Goal: Task Accomplishment & Management: Manage account settings

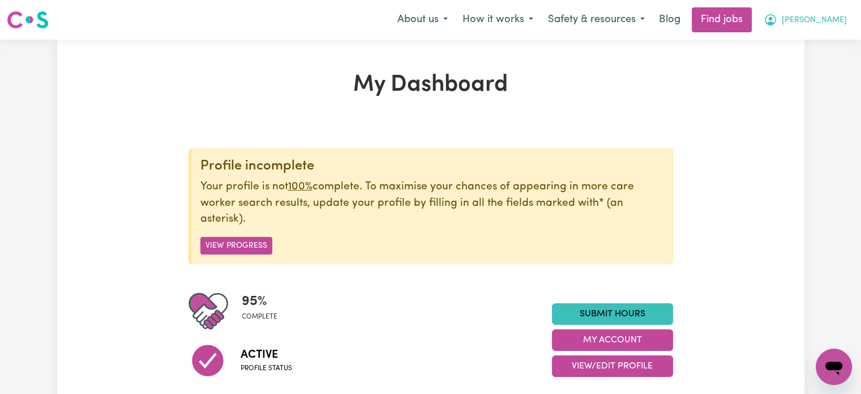
click at [776, 18] on icon "My Account" at bounding box center [770, 19] width 11 height 11
click at [802, 62] on link "My Dashboard" at bounding box center [808, 65] width 89 height 22
click at [802, 52] on link "My Account" at bounding box center [808, 44] width 89 height 22
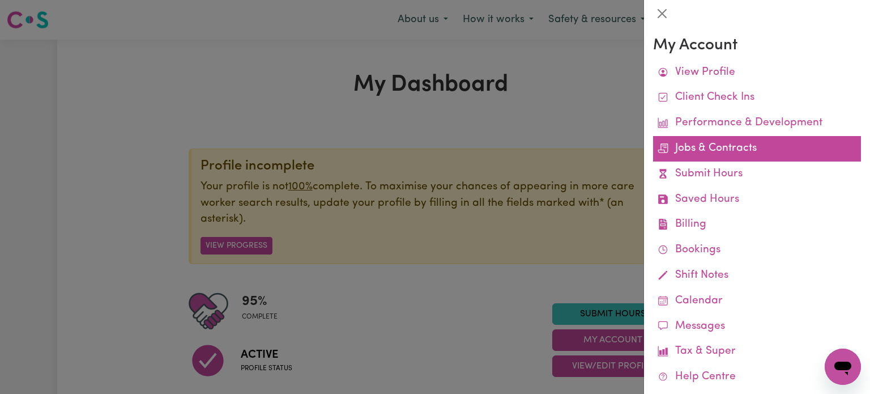
click at [705, 159] on link "Jobs & Contracts" at bounding box center [757, 148] width 208 height 25
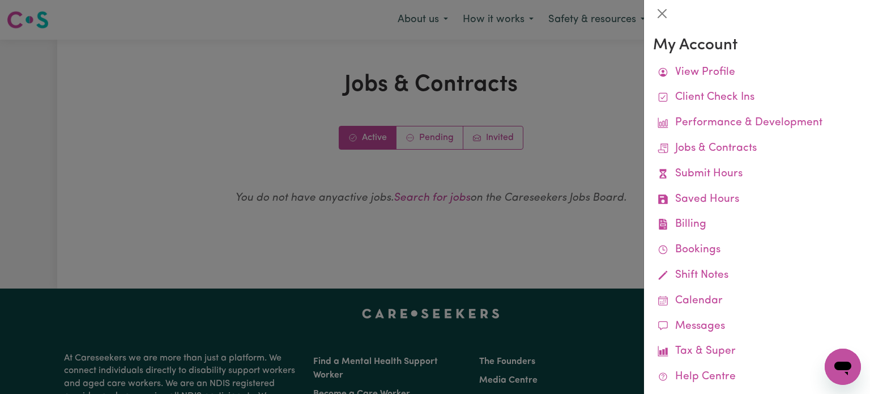
click at [434, 138] on div at bounding box center [435, 197] width 870 height 394
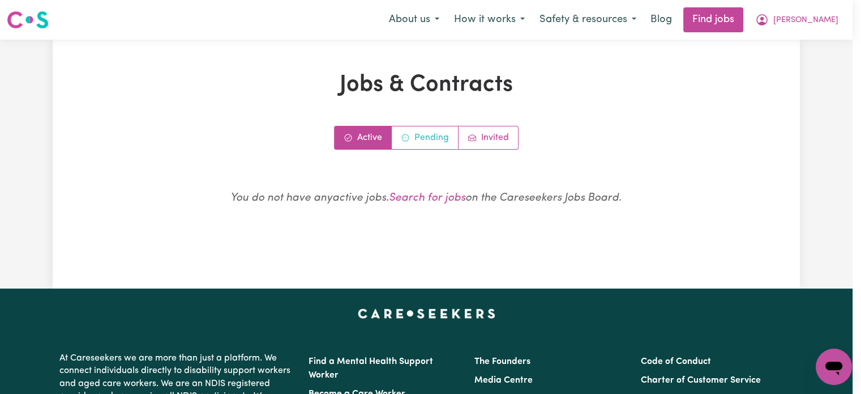
click at [434, 138] on link "Pending" at bounding box center [425, 137] width 67 height 23
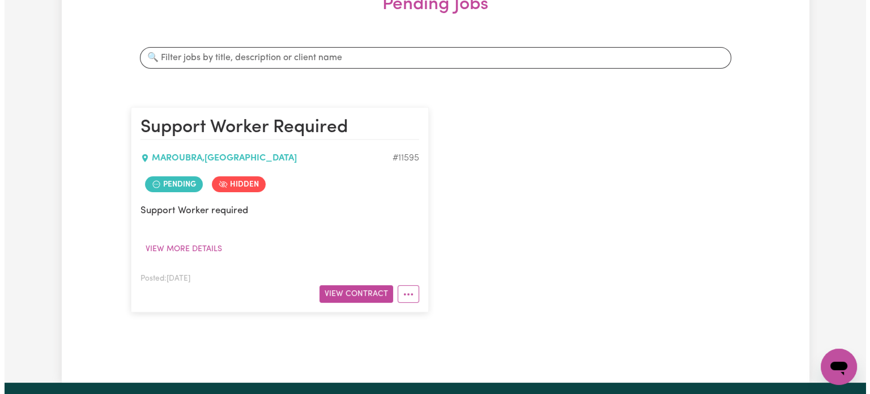
scroll to position [183, 0]
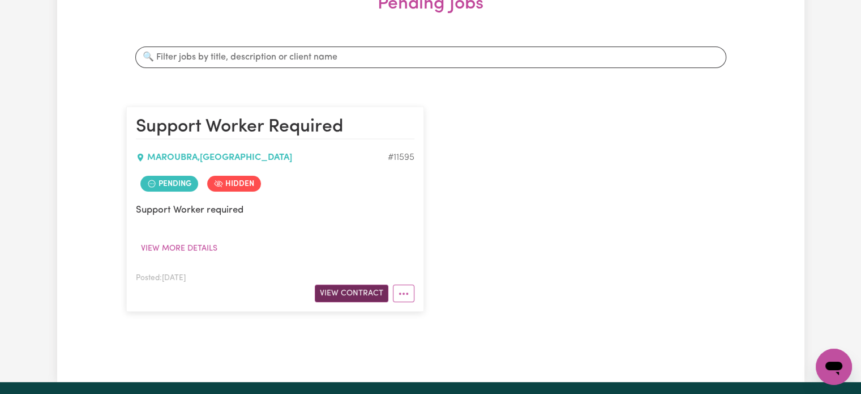
click at [362, 292] on button "View Contract" at bounding box center [352, 293] width 74 height 18
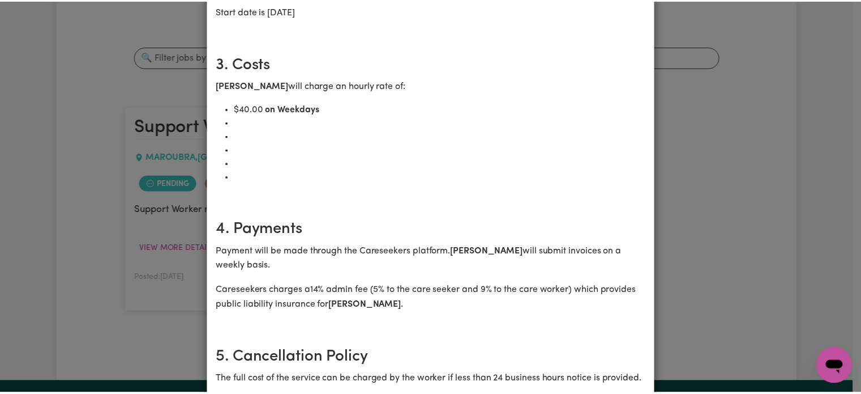
scroll to position [0, 0]
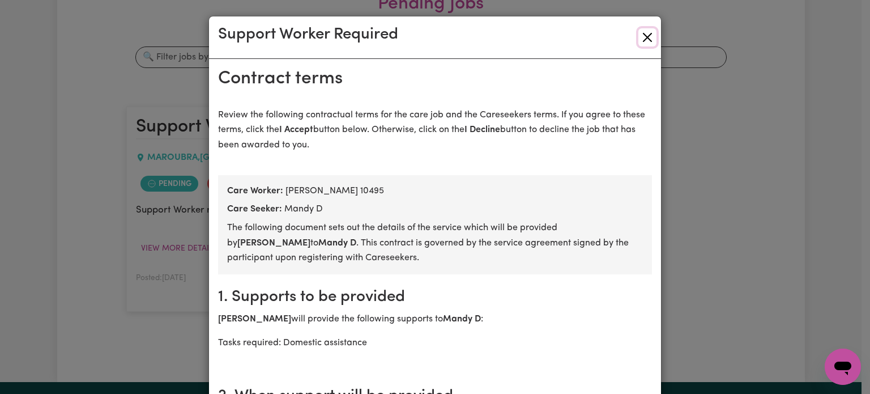
click at [639, 40] on button "Close" at bounding box center [647, 37] width 18 height 18
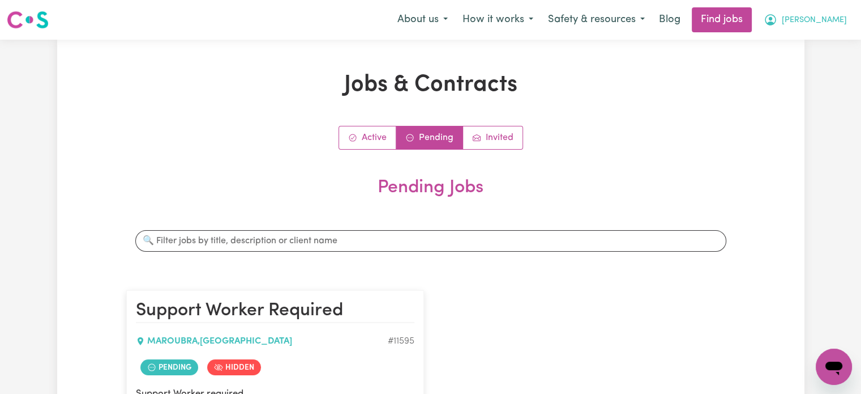
click at [846, 22] on button "[PERSON_NAME]" at bounding box center [805, 20] width 98 height 24
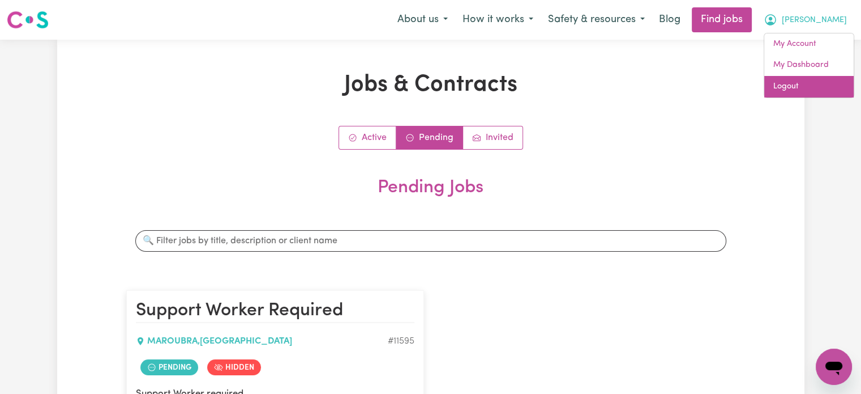
click at [807, 89] on link "Logout" at bounding box center [808, 87] width 89 height 22
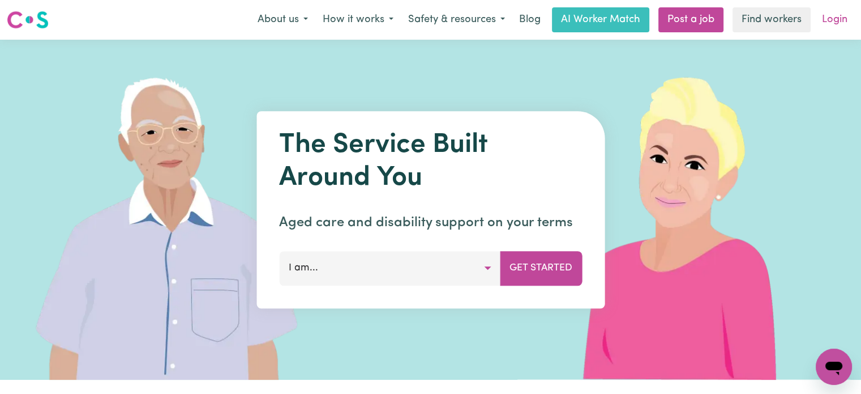
click at [833, 25] on link "Login" at bounding box center [834, 19] width 39 height 25
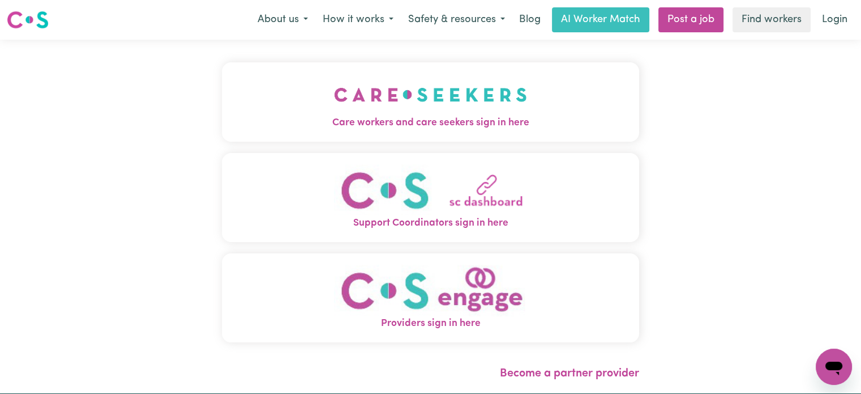
click at [420, 121] on span "Care workers and care seekers sign in here" at bounding box center [430, 123] width 417 height 15
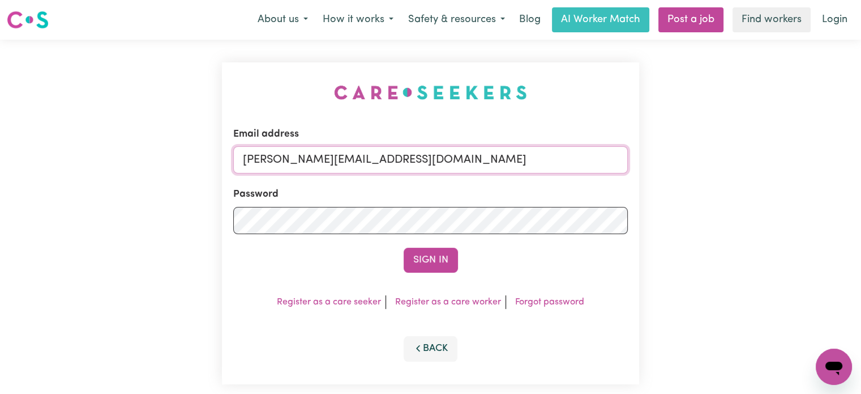
click at [442, 166] on input "[PERSON_NAME][EMAIL_ADDRESS][DOMAIN_NAME]" at bounding box center [430, 159] width 395 height 27
drag, startPoint x: 516, startPoint y: 168, endPoint x: 300, endPoint y: 149, distance: 217.7
click at [300, 149] on input "[EMAIL_ADDRESS][DOMAIN_NAME]" at bounding box center [430, 159] width 395 height 27
type input "[EMAIL_ADDRESS][PERSON_NAME][DOMAIN_NAME]"
click at [404, 247] on button "Sign In" at bounding box center [431, 259] width 54 height 25
